Goal: Transaction & Acquisition: Obtain resource

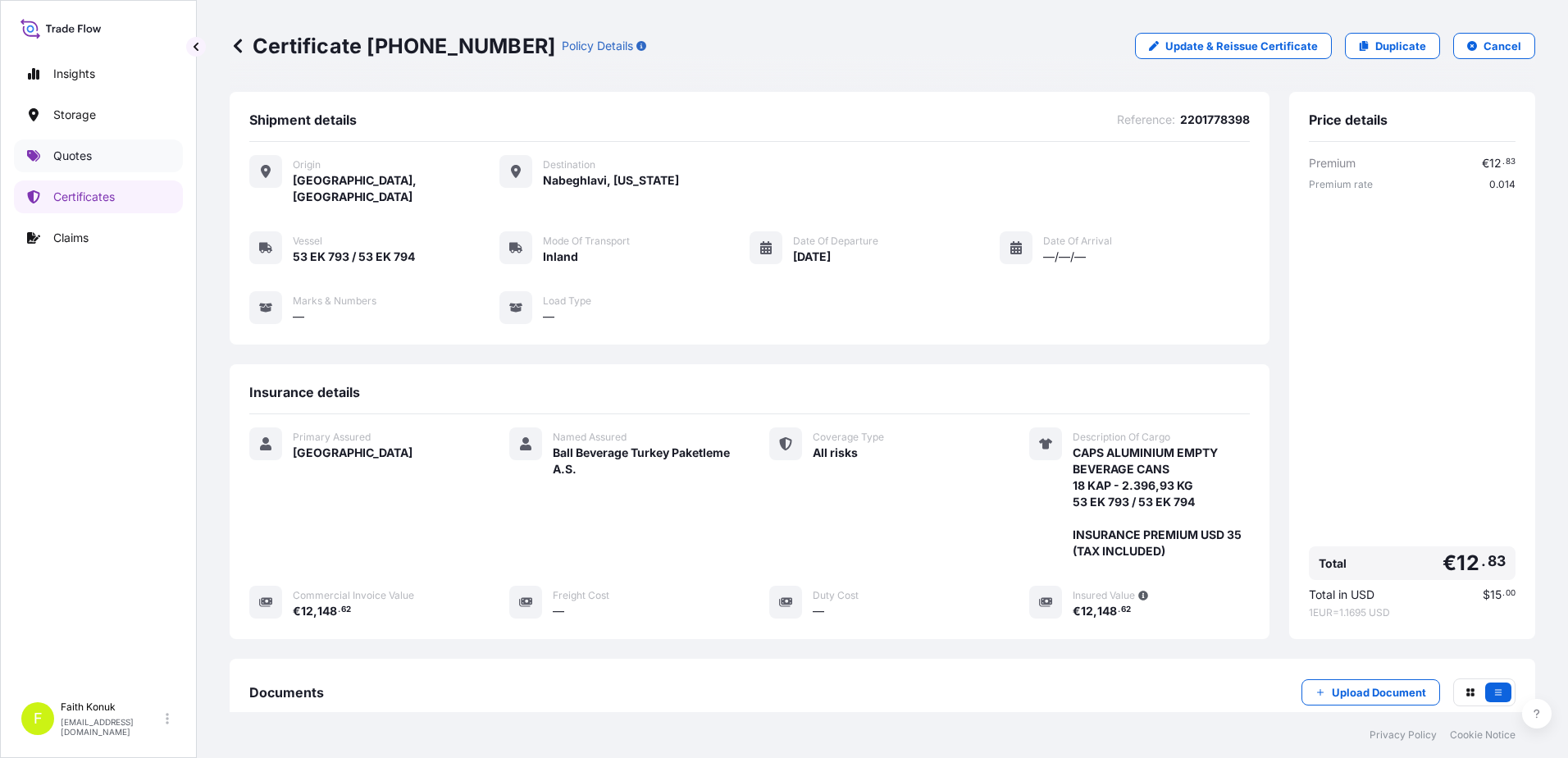
scroll to position [187, 0]
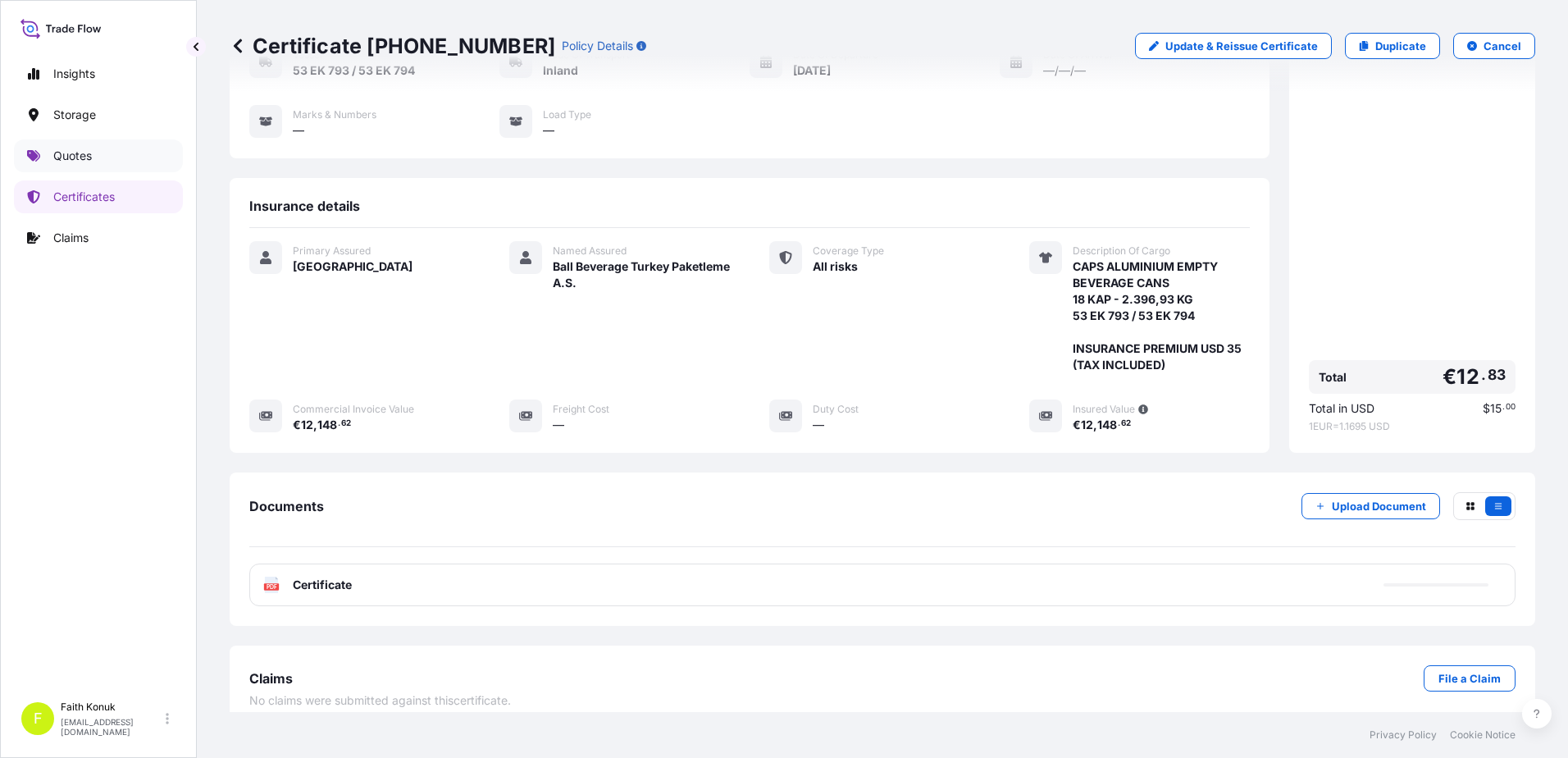
click at [94, 163] on link "Quotes" at bounding box center [98, 156] width 169 height 33
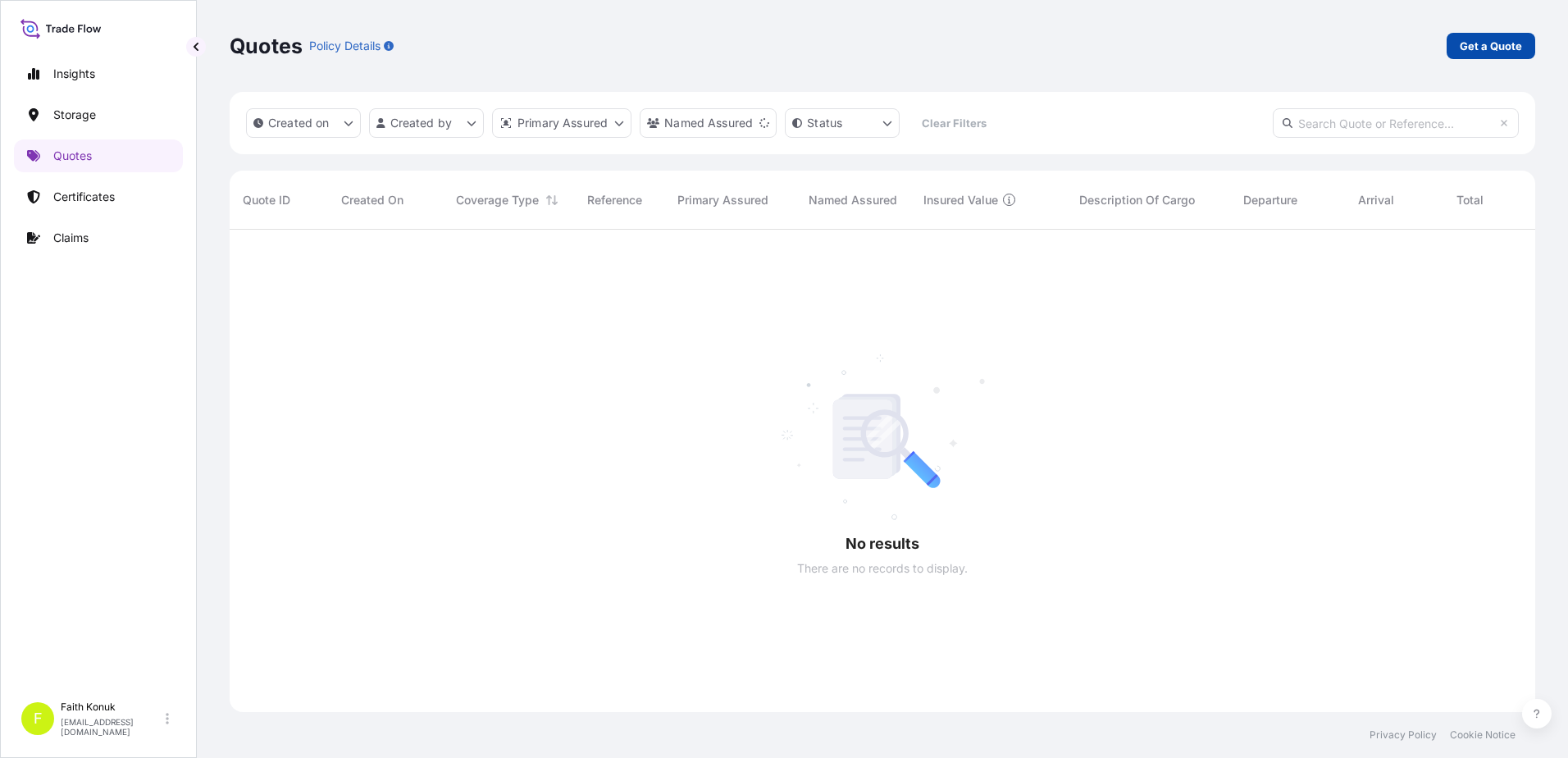
scroll to position [529, 1293]
click at [1465, 42] on p "Get a Quote" at bounding box center [1490, 45] width 62 height 16
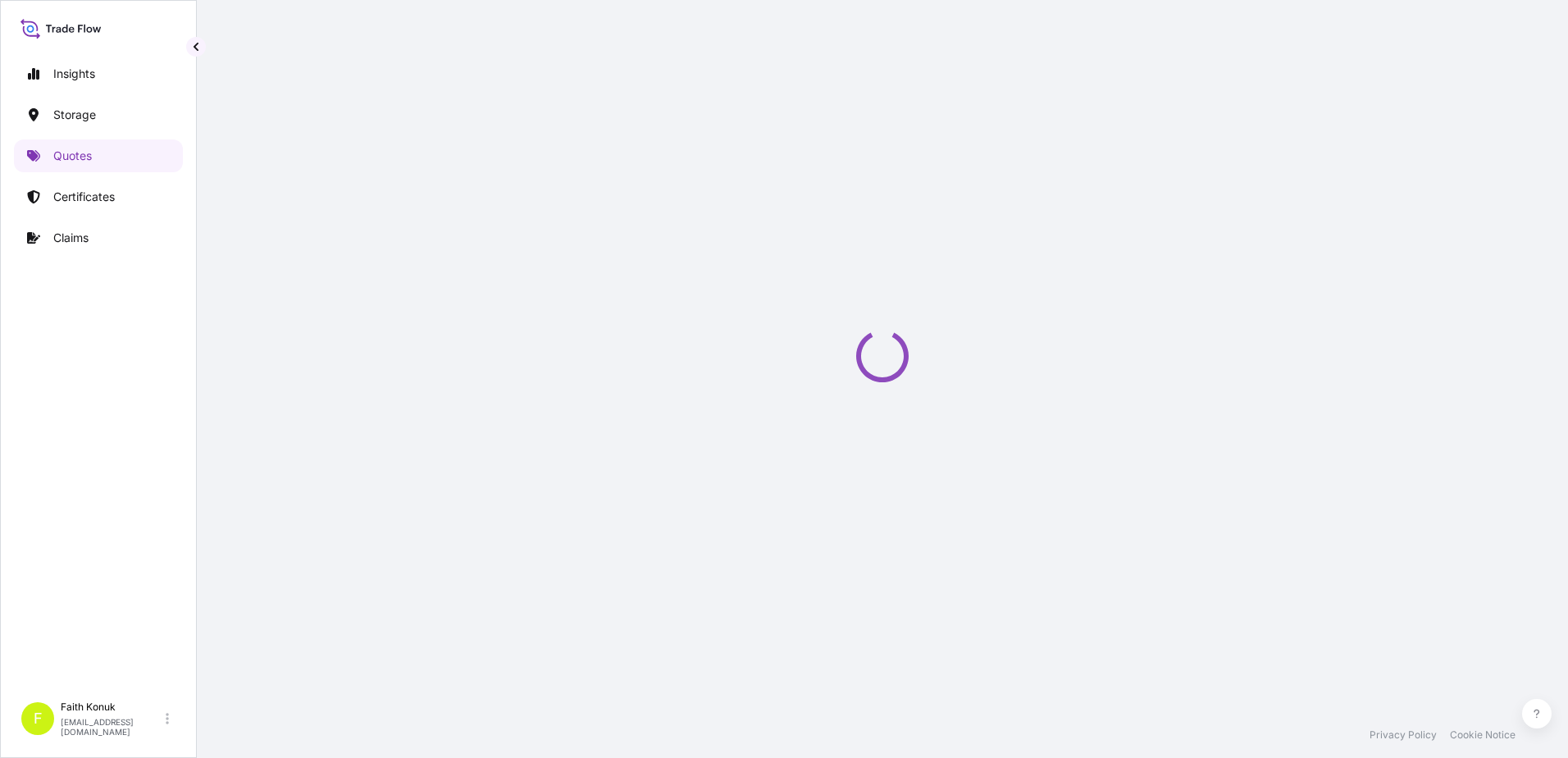
scroll to position [26, 0]
select select "Water"
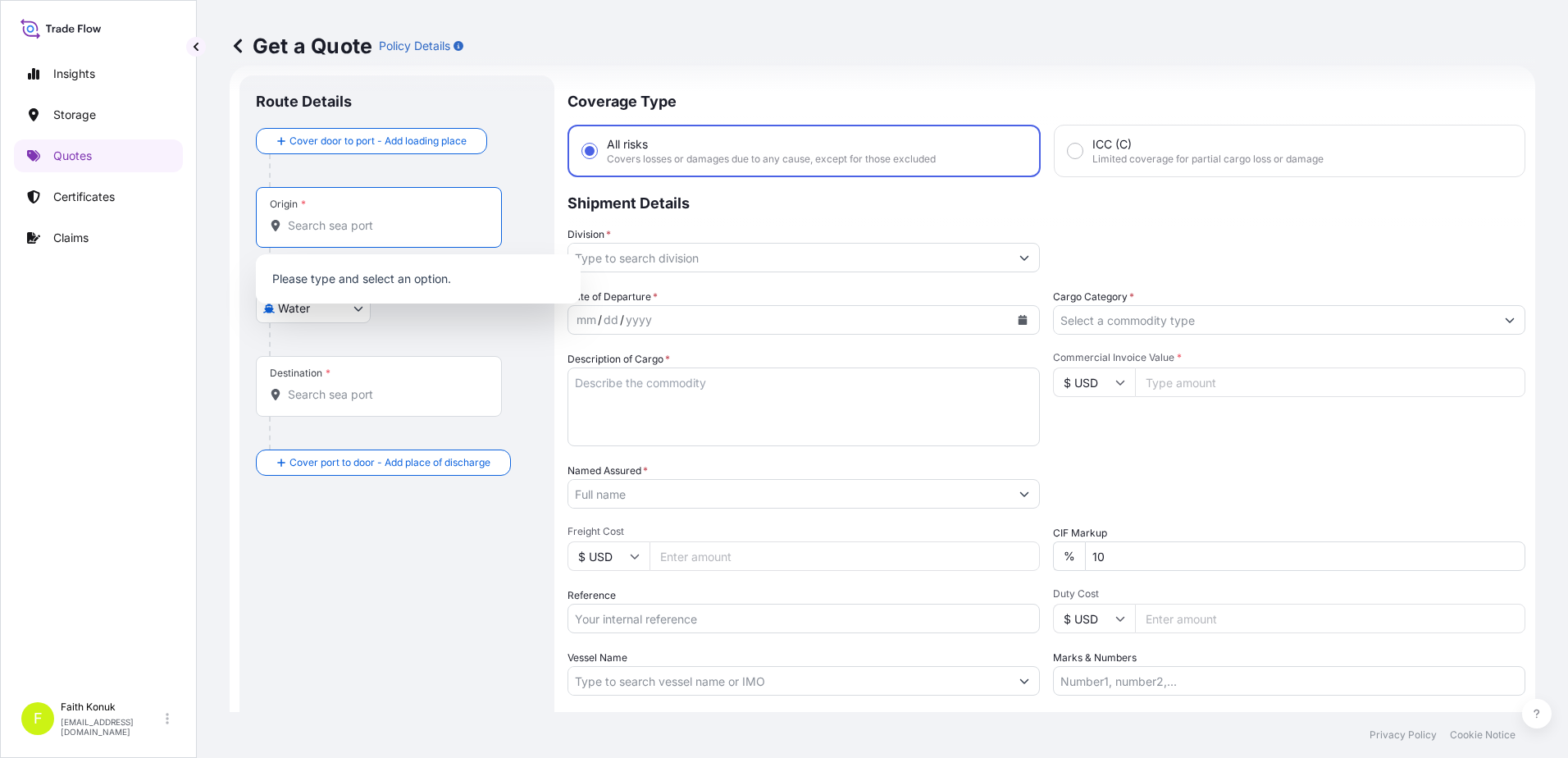
click at [385, 232] on input "Origin *" at bounding box center [384, 225] width 193 height 16
paste input "IZMIR"
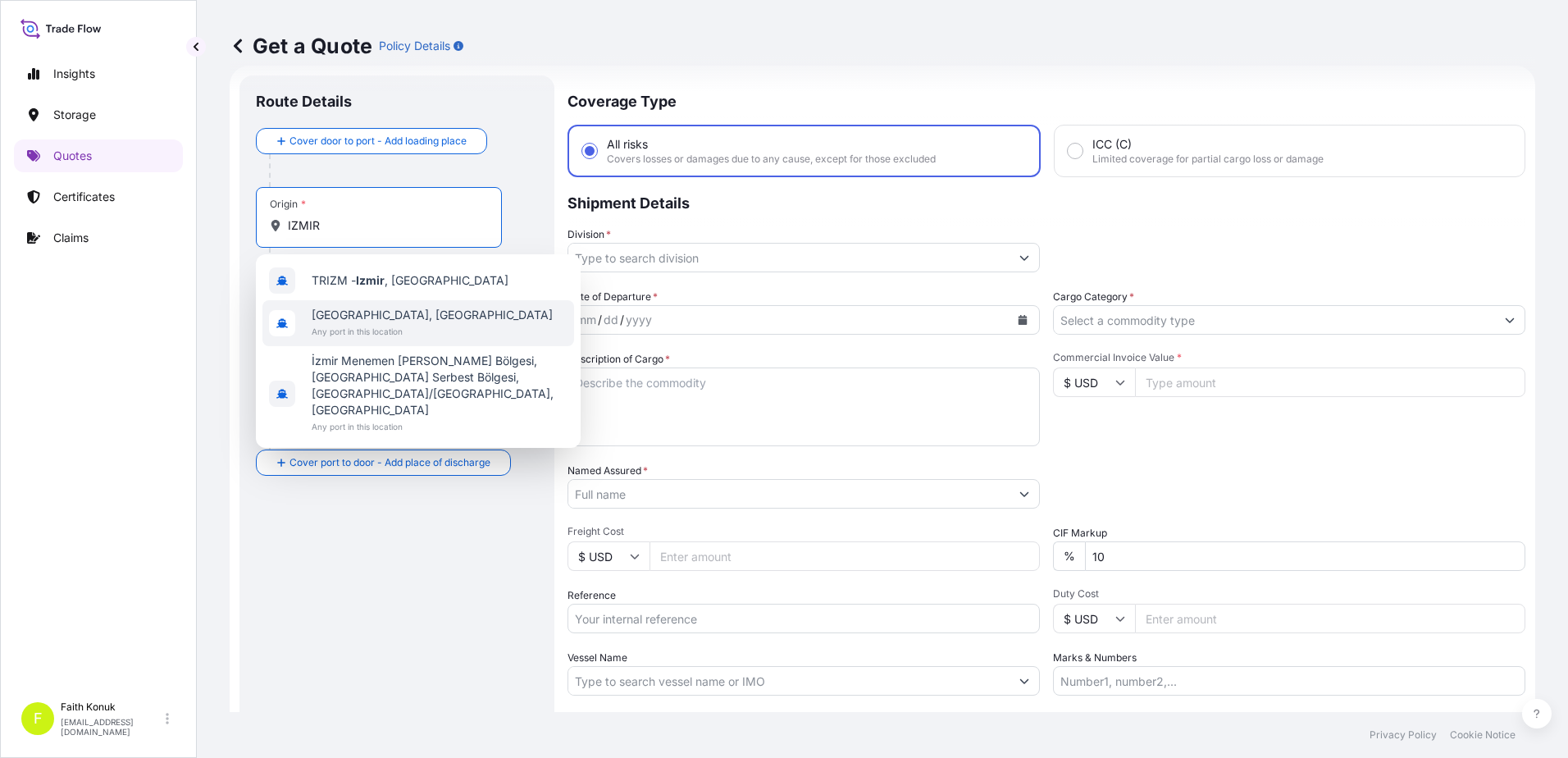
click at [378, 317] on span "[GEOGRAPHIC_DATA], [GEOGRAPHIC_DATA]" at bounding box center [432, 314] width 241 height 16
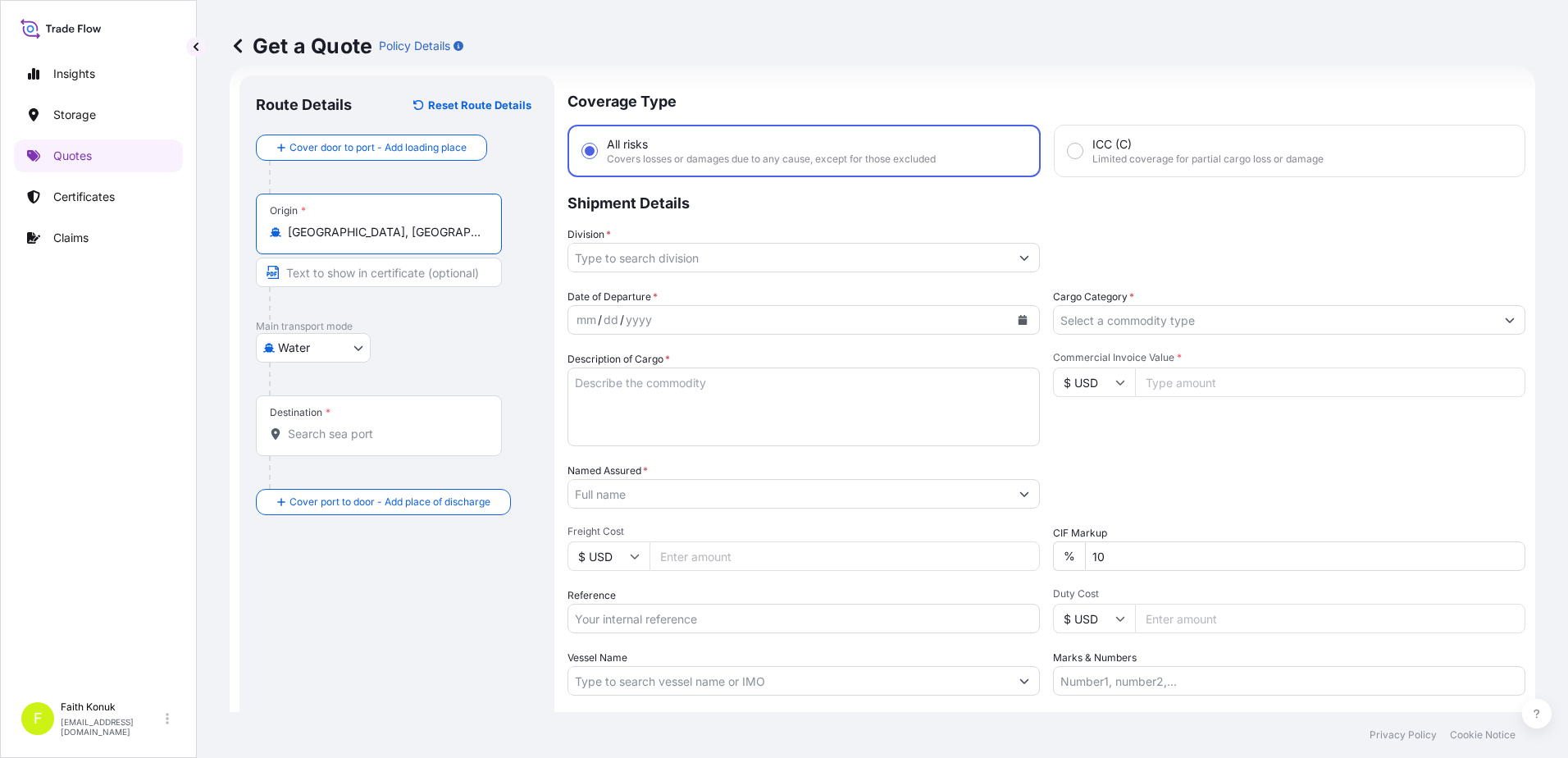
type input "[GEOGRAPHIC_DATA], [GEOGRAPHIC_DATA]"
click at [433, 347] on div "Water Air Water Inland" at bounding box center [396, 347] width 282 height 30
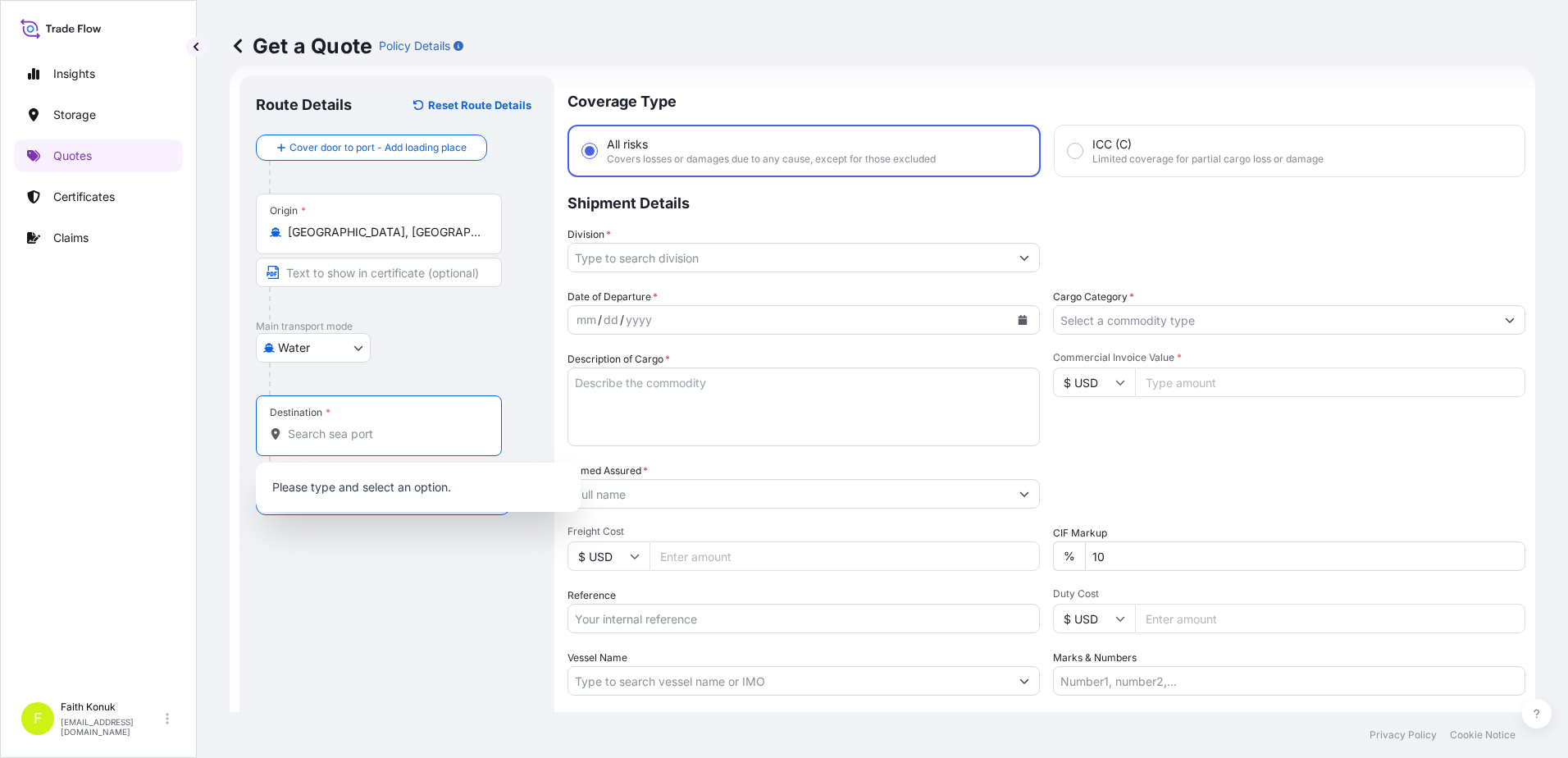
click at [335, 437] on input "Destination *" at bounding box center [384, 434] width 193 height 16
paste input "FELIXSTOWE"
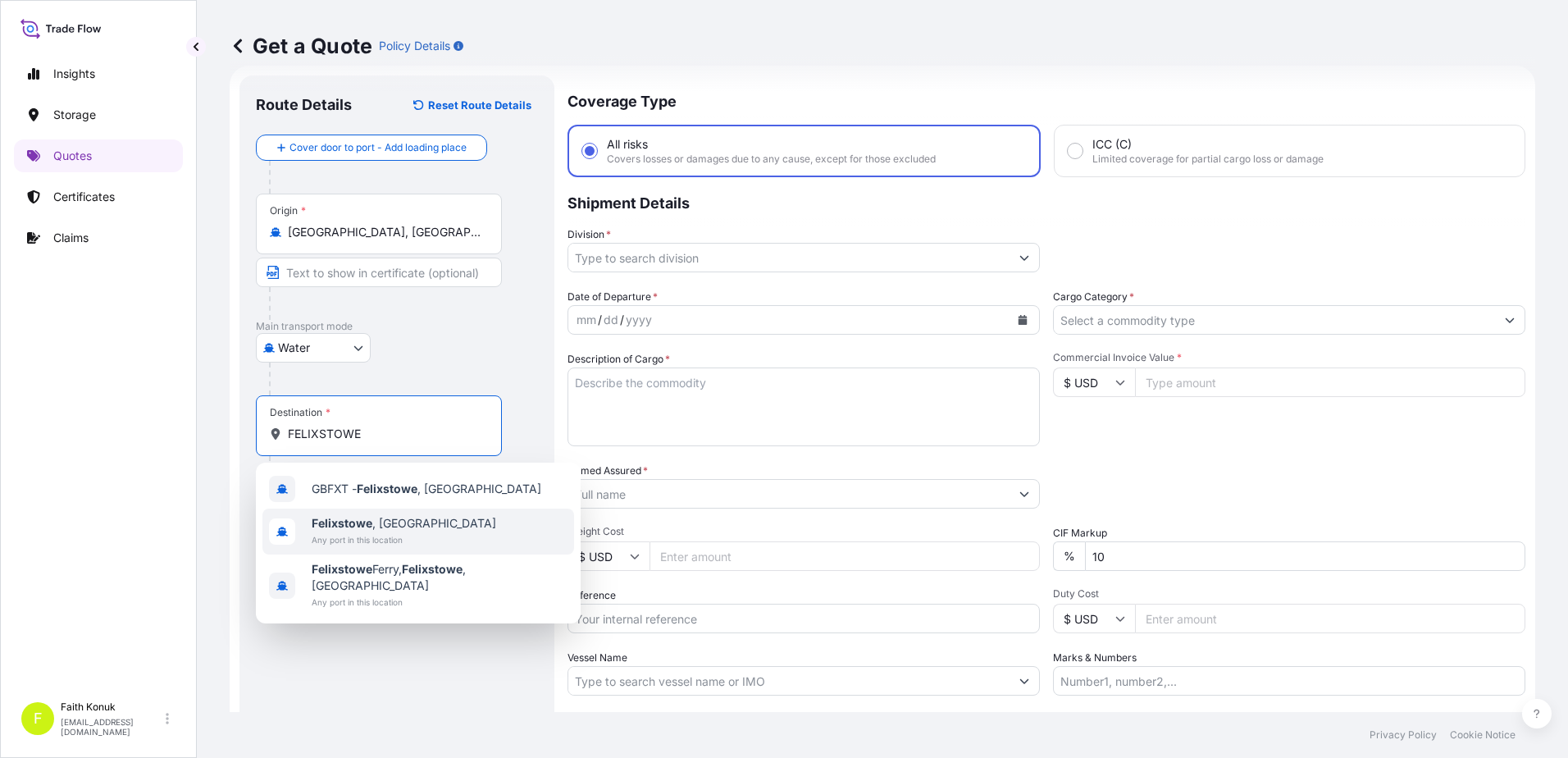
click at [369, 536] on span "Any port in this location" at bounding box center [404, 539] width 185 height 16
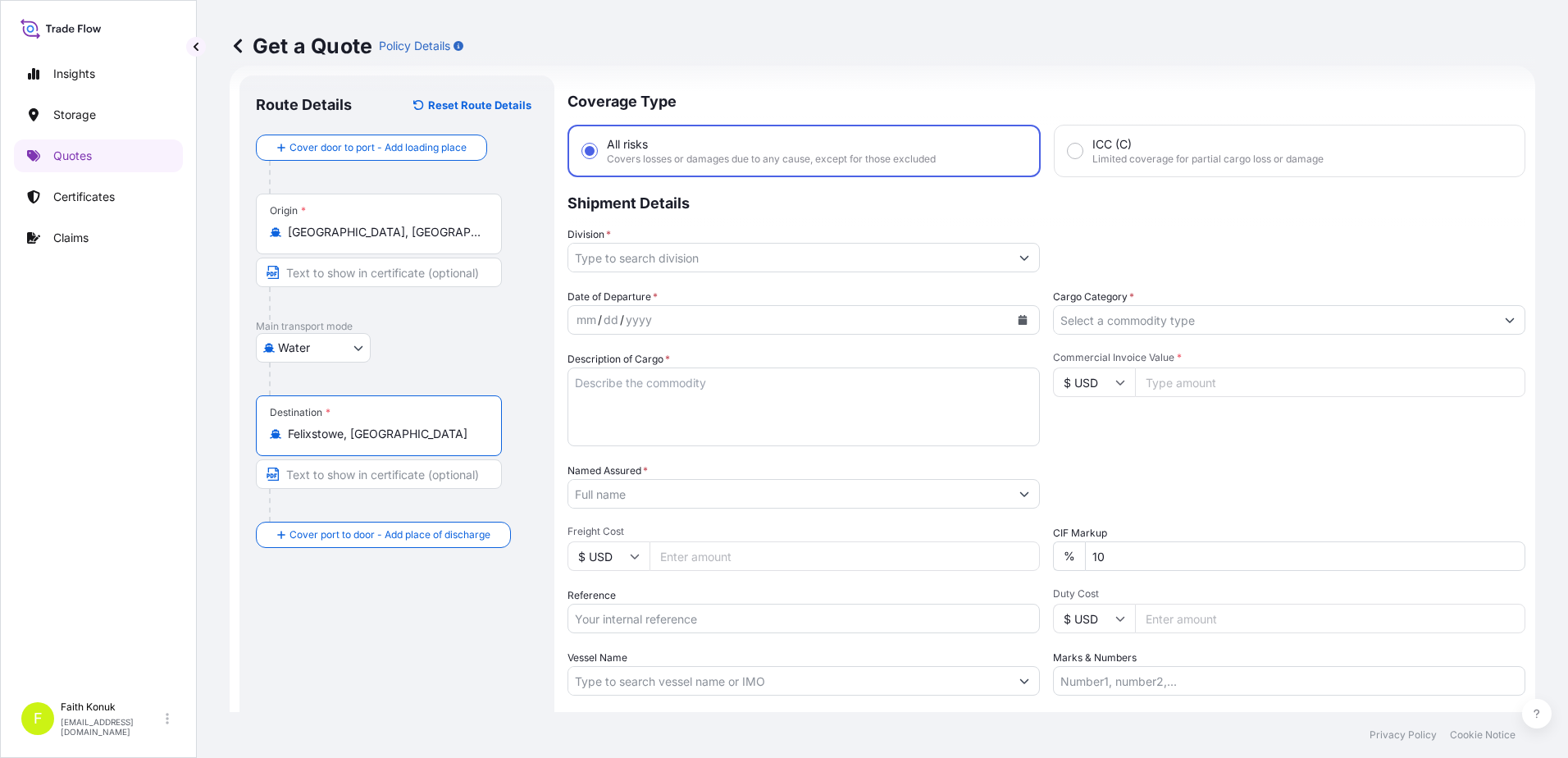
type input "Felixstowe, [GEOGRAPHIC_DATA]"
click at [435, 332] on p "Main transport mode" at bounding box center [396, 326] width 282 height 13
click at [652, 258] on input "Division *" at bounding box center [789, 257] width 441 height 30
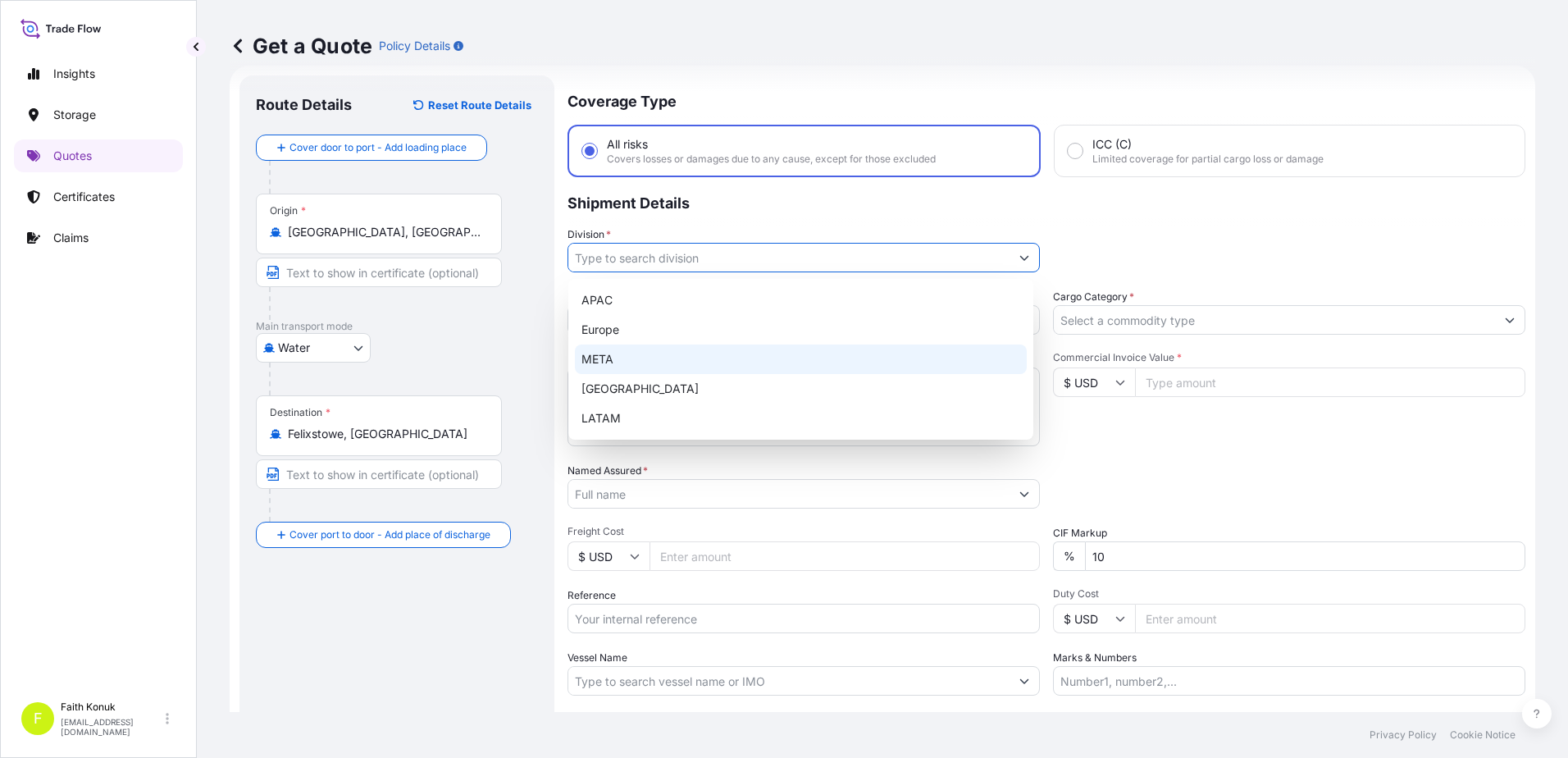
click at [611, 353] on div "META" at bounding box center [801, 359] width 452 height 30
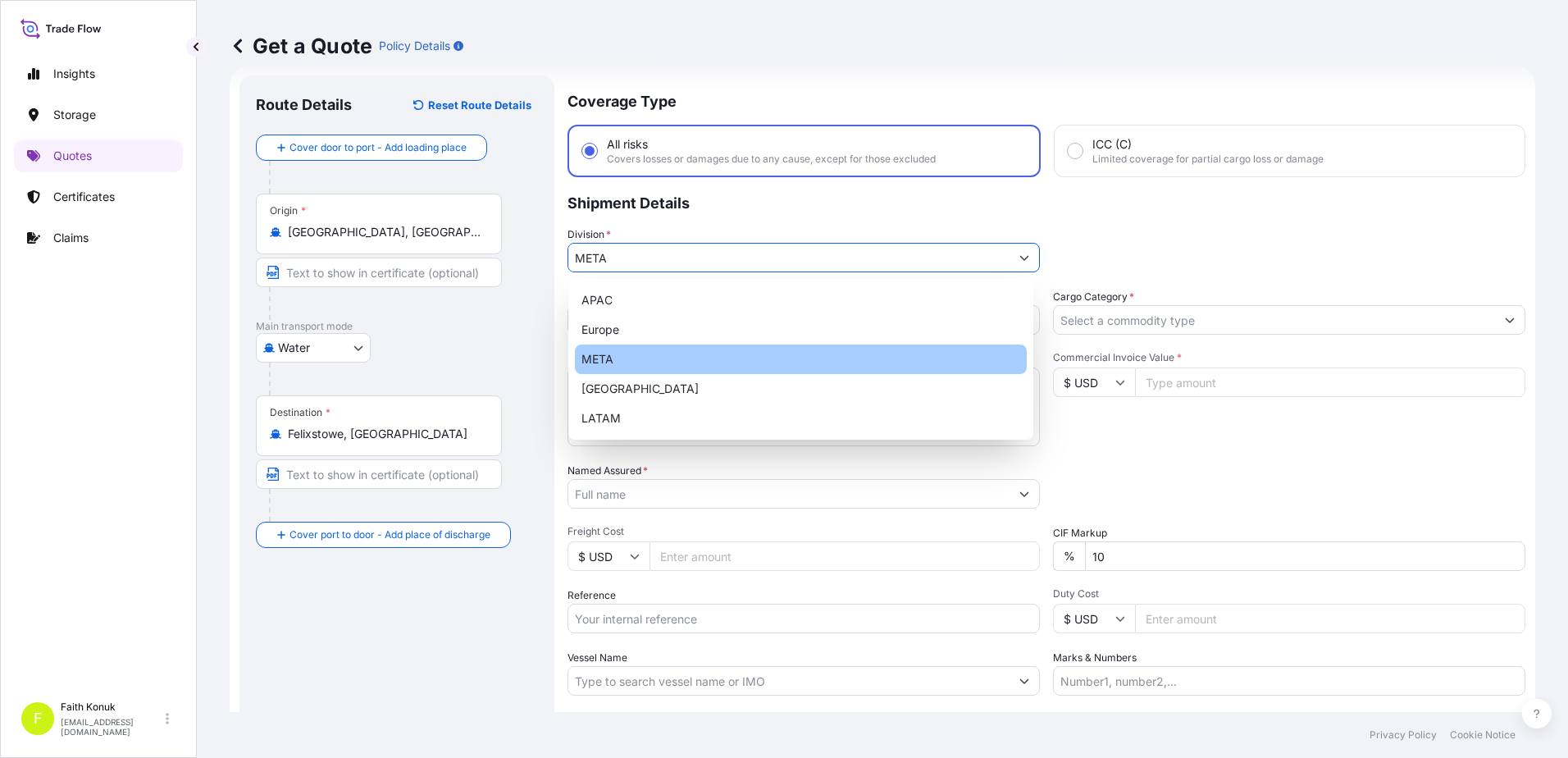
type input "META"
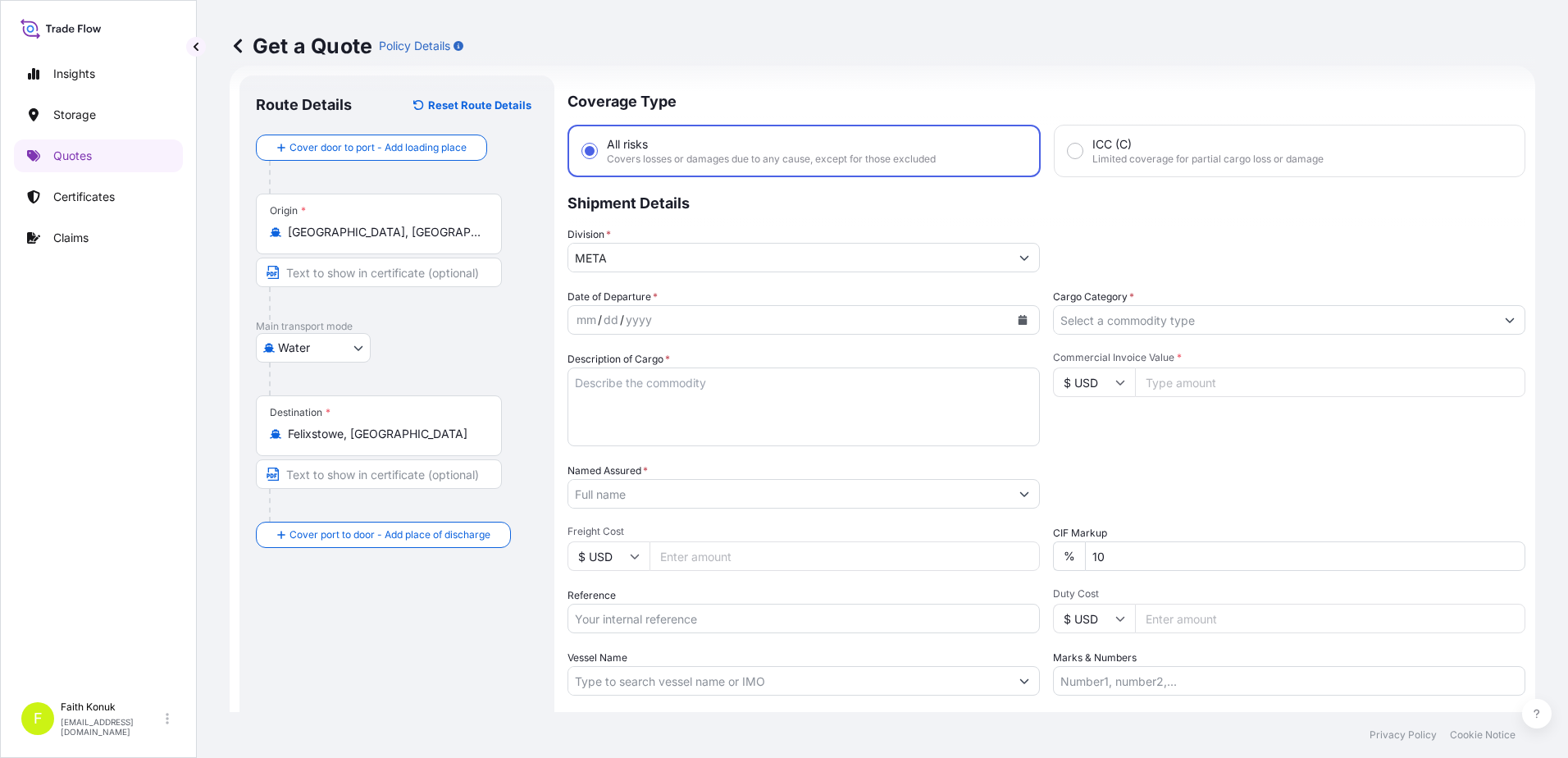
click at [720, 216] on p "Shipment Details" at bounding box center [1046, 202] width 958 height 49
click at [1019, 320] on icon "Calendar" at bounding box center [1023, 320] width 9 height 10
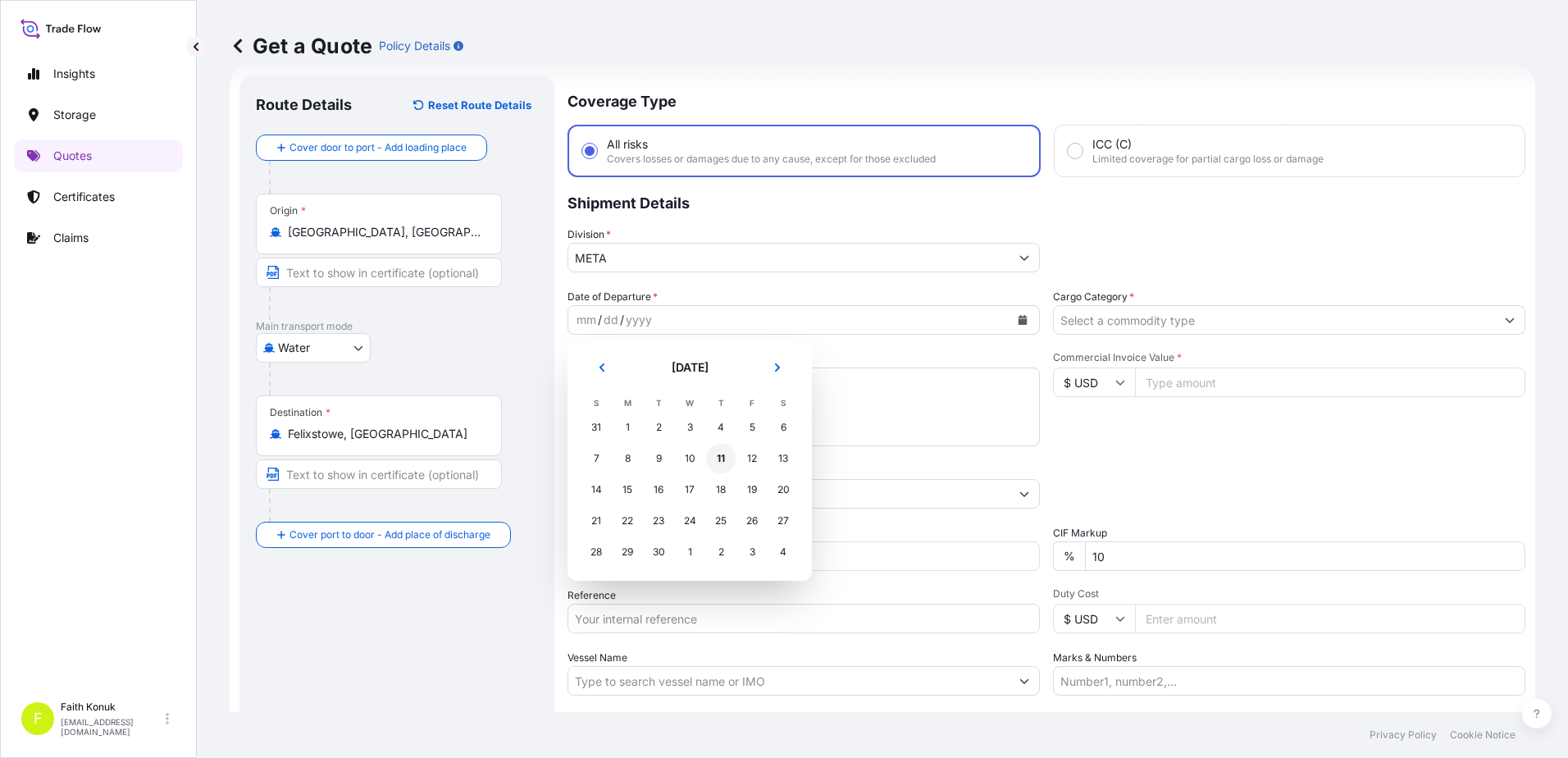
click at [727, 457] on div "11" at bounding box center [721, 458] width 30 height 30
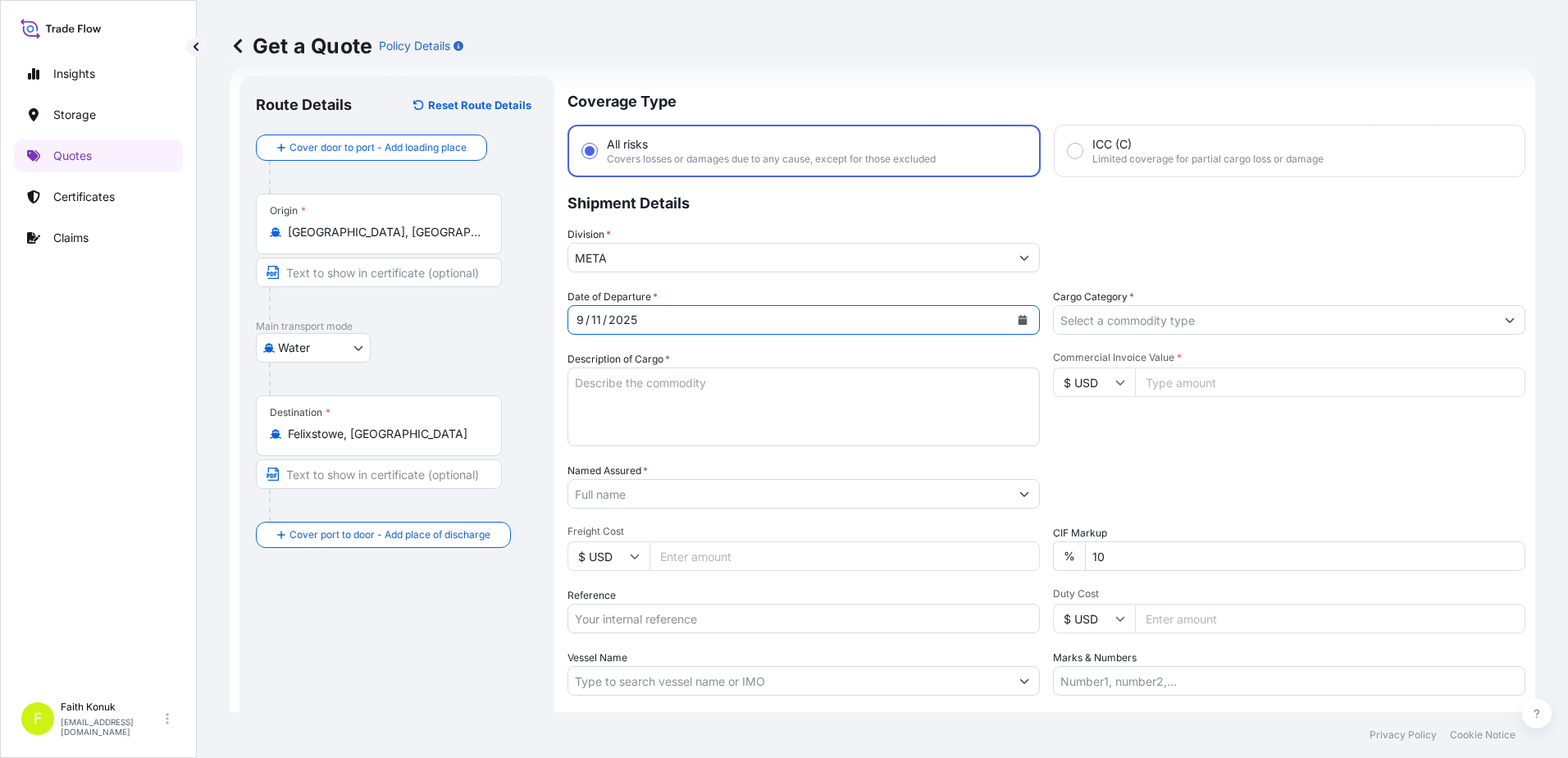
click at [605, 386] on textarea "Description of Cargo *" at bounding box center [803, 406] width 473 height 78
